Goal: Navigation & Orientation: Find specific page/section

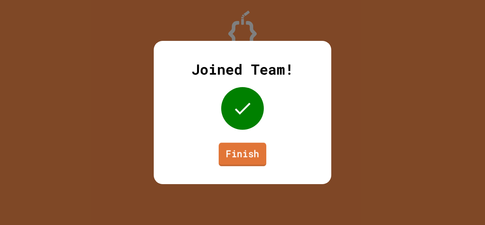
click at [259, 149] on link "Finish" at bounding box center [243, 153] width 48 height 23
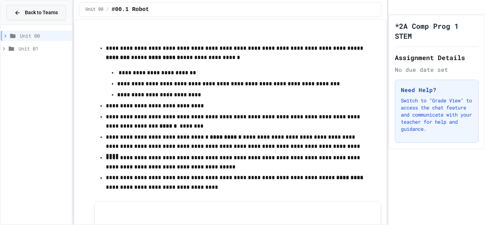
click at [57, 11] on span "Back to Teams" at bounding box center [41, 12] width 33 height 7
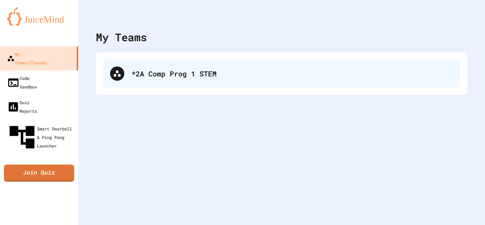
click at [214, 78] on div "*2A Comp Prog 1 STEM" at bounding box center [291, 73] width 321 height 11
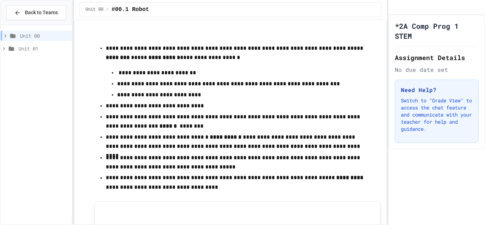
click at [169, 7] on div "Unit 00 / #00.1 Robot" at bounding box center [230, 9] width 302 height 15
click at [37, 50] on span "Unit 01" at bounding box center [43, 48] width 50 height 7
